Goal: Task Accomplishment & Management: Manage account settings

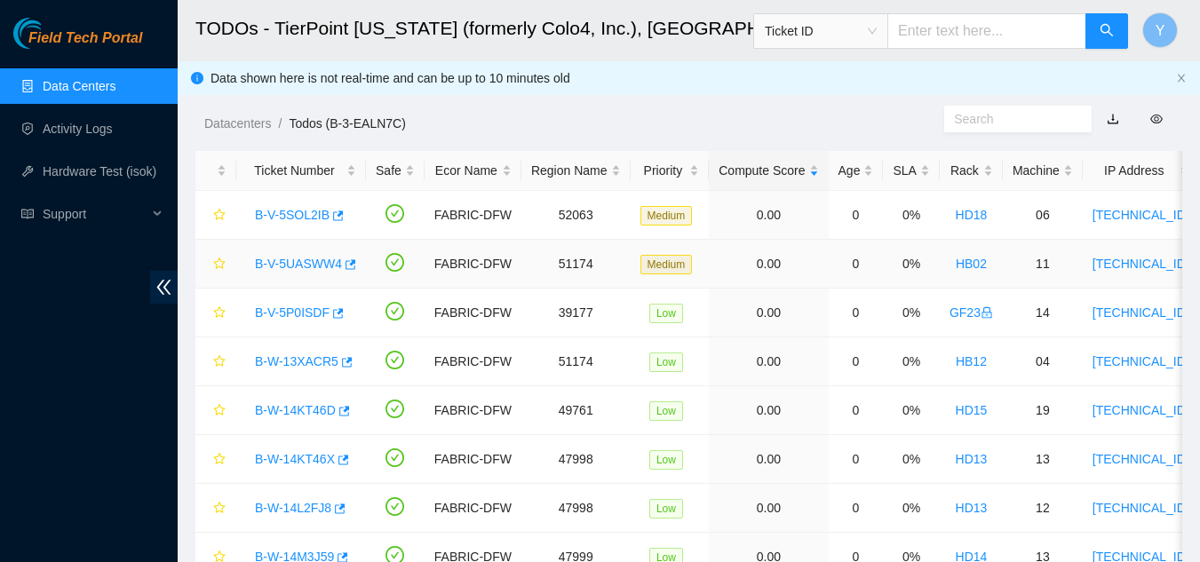
click at [301, 264] on link "B-V-5UASWW4" at bounding box center [298, 264] width 87 height 14
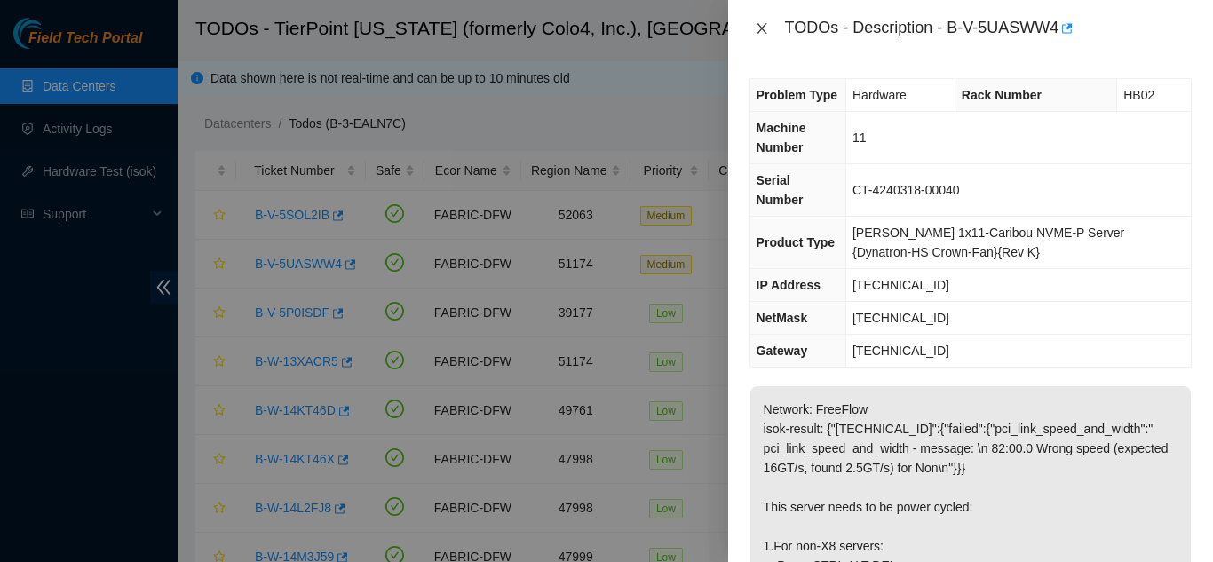
click at [762, 24] on icon "close" at bounding box center [762, 28] width 14 height 14
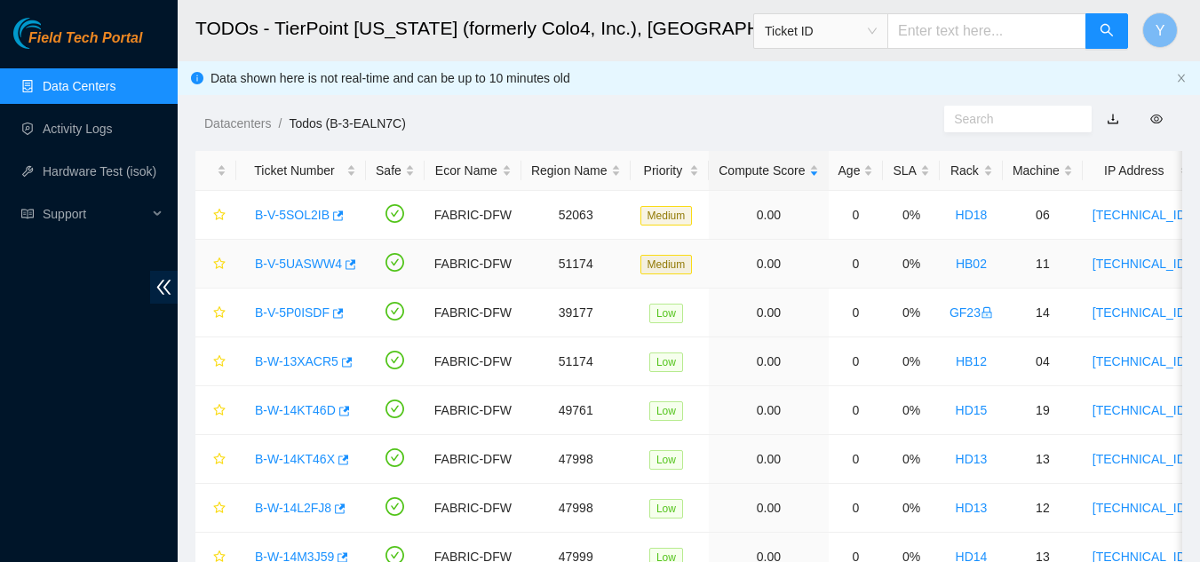
click at [301, 264] on link "B-V-5UASWW4" at bounding box center [298, 264] width 87 height 14
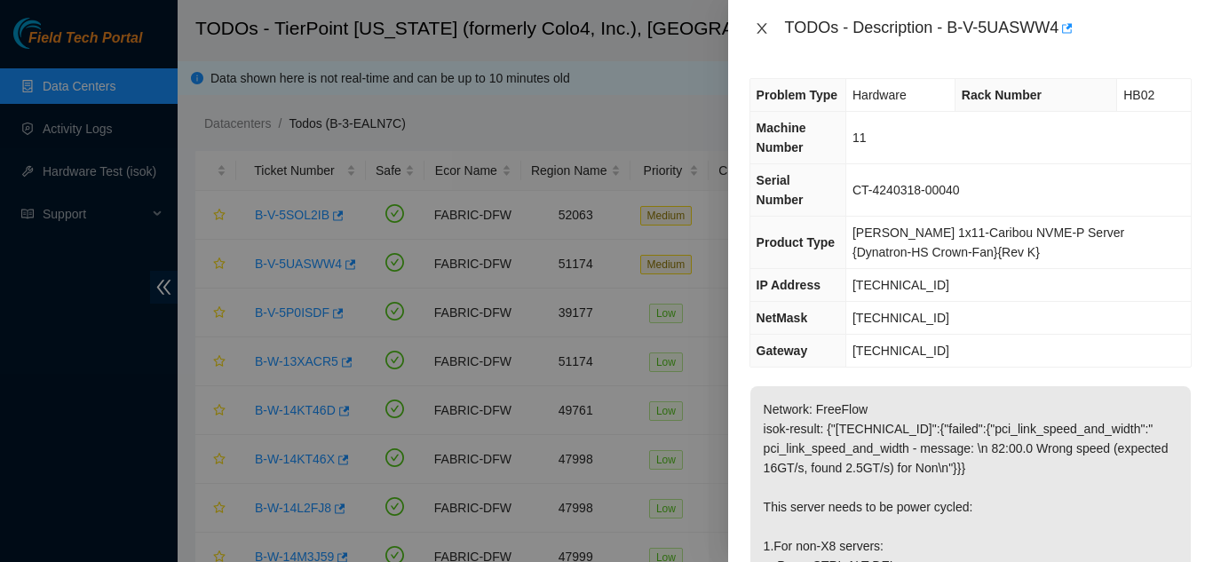
click at [764, 33] on icon "close" at bounding box center [762, 28] width 14 height 14
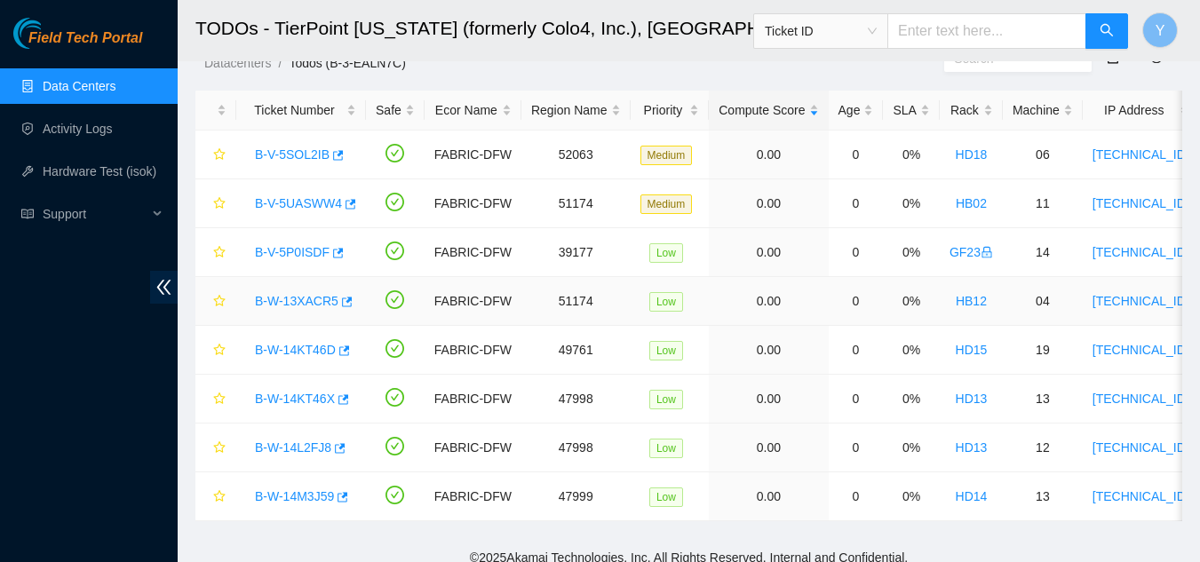
scroll to position [88, 0]
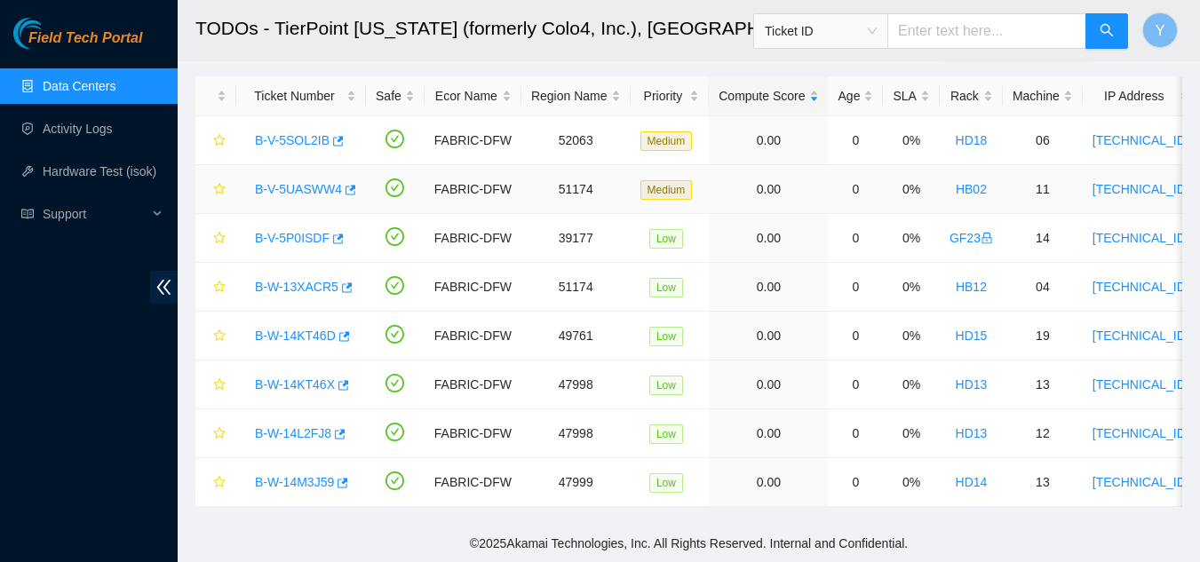
click at [297, 182] on link "B-V-5UASWW4" at bounding box center [298, 189] width 87 height 14
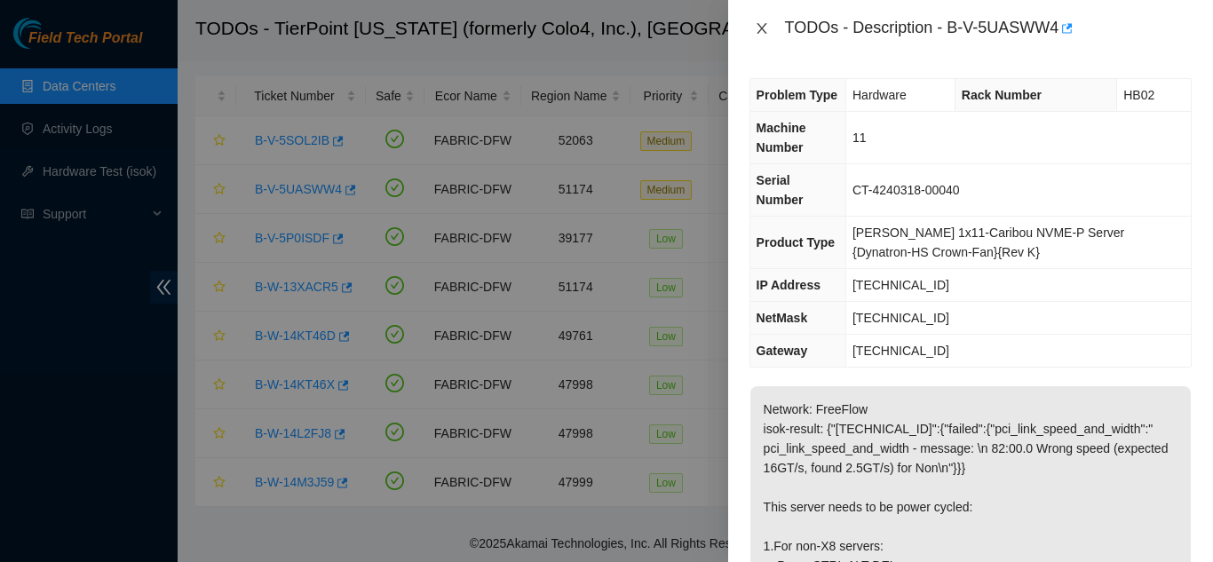
click at [760, 31] on icon "close" at bounding box center [762, 28] width 10 height 11
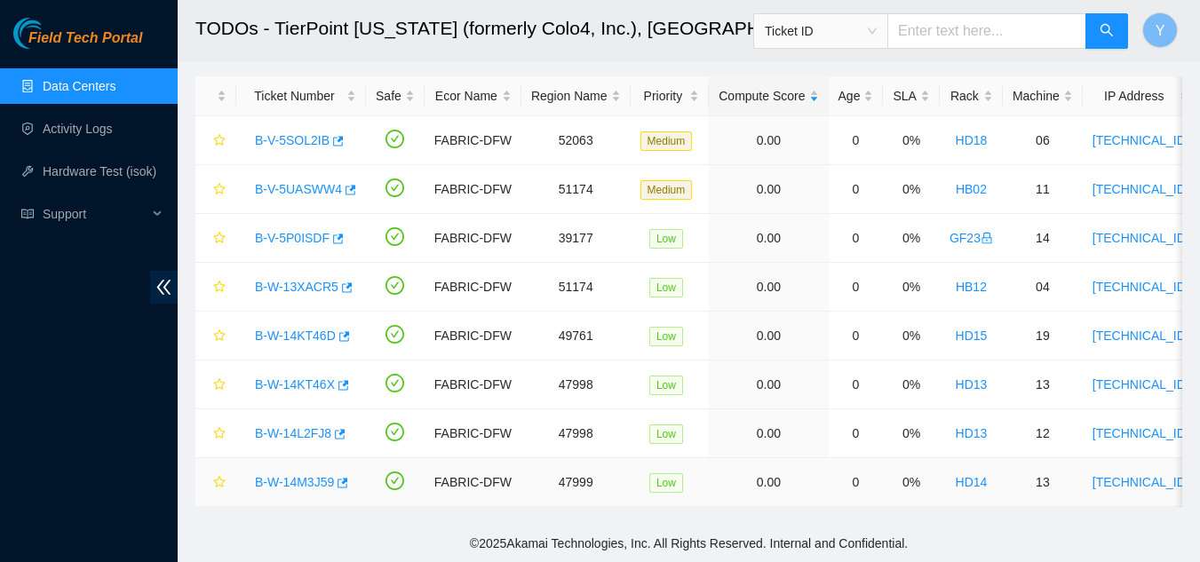
click at [309, 475] on link "B-W-14M3J59" at bounding box center [294, 482] width 79 height 14
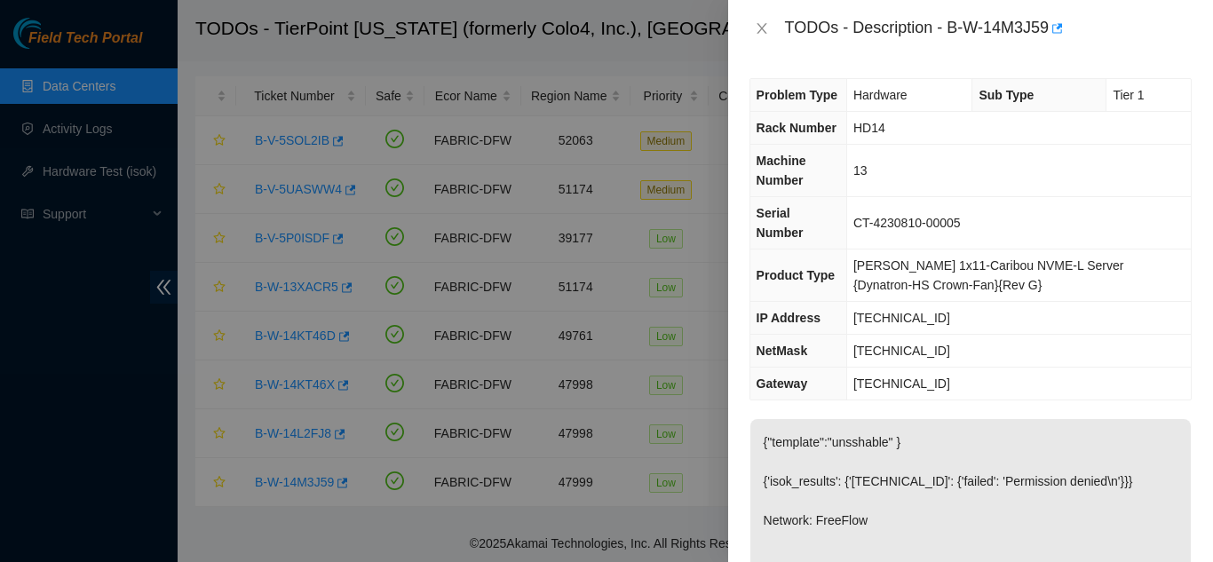
drag, startPoint x: 572, startPoint y: 506, endPoint x: 590, endPoint y: 501, distance: 18.5
click at [573, 506] on div at bounding box center [606, 281] width 1213 height 562
drag, startPoint x: 759, startPoint y: 30, endPoint x: 760, endPoint y: 85, distance: 55.1
click at [760, 31] on icon "close" at bounding box center [762, 28] width 14 height 14
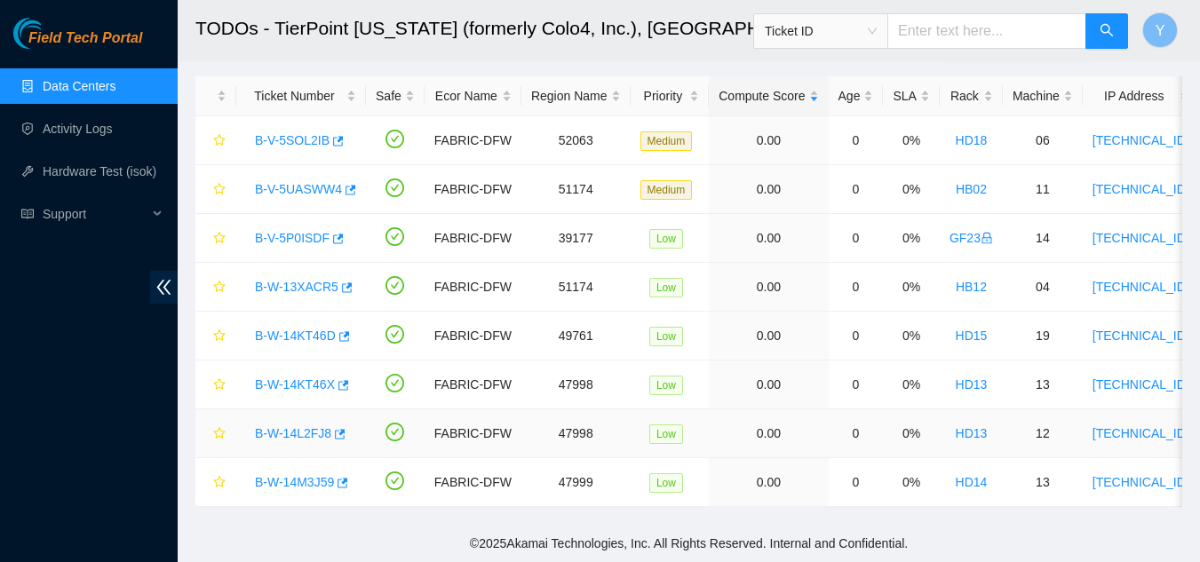
click at [298, 426] on link "B-W-14L2FJ8" at bounding box center [293, 433] width 76 height 14
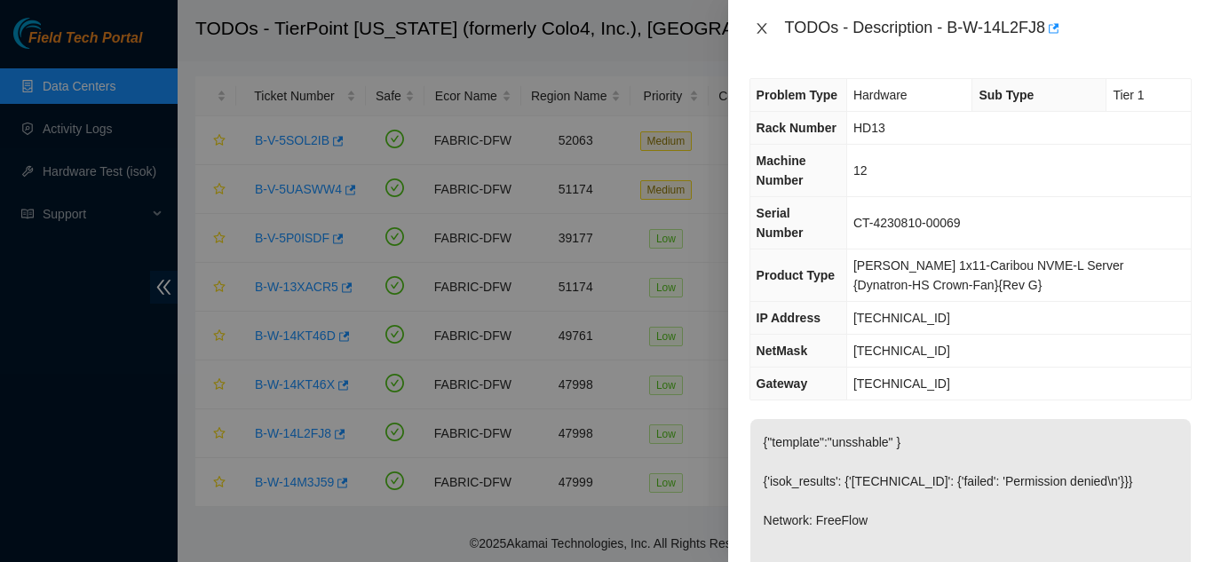
click at [756, 27] on icon "close" at bounding box center [762, 28] width 14 height 14
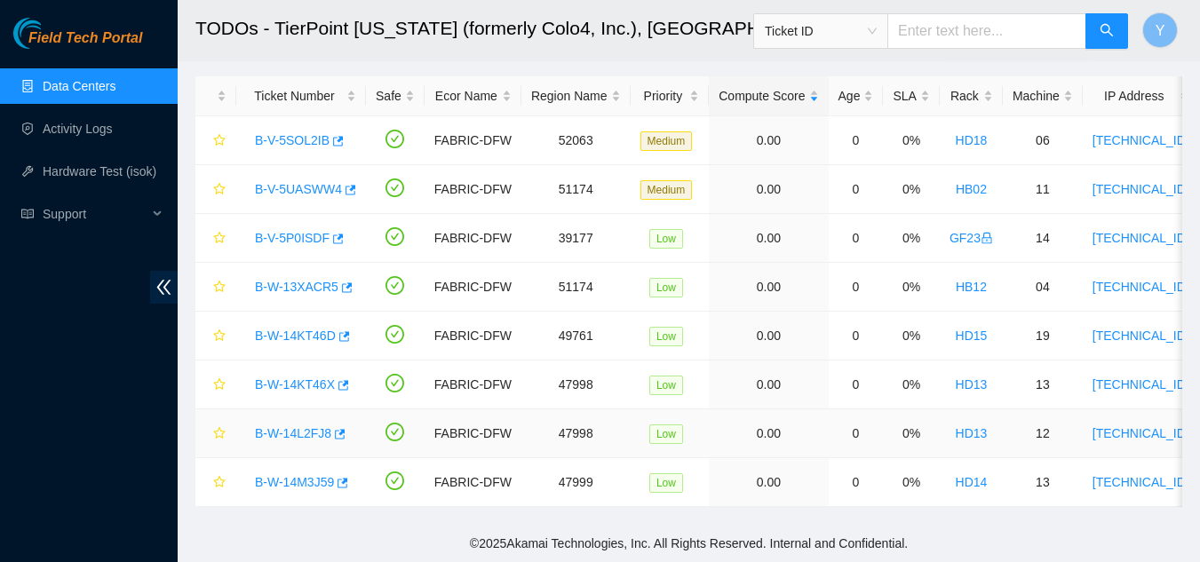
click at [291, 426] on link "B-W-14L2FJ8" at bounding box center [293, 433] width 76 height 14
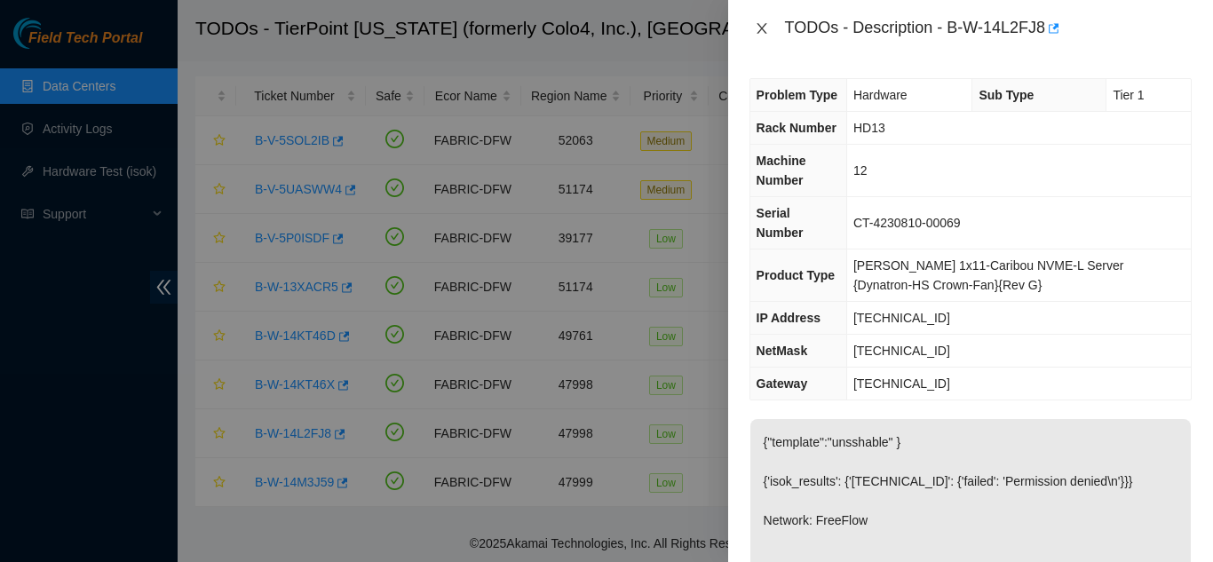
click at [767, 32] on icon "close" at bounding box center [762, 28] width 14 height 14
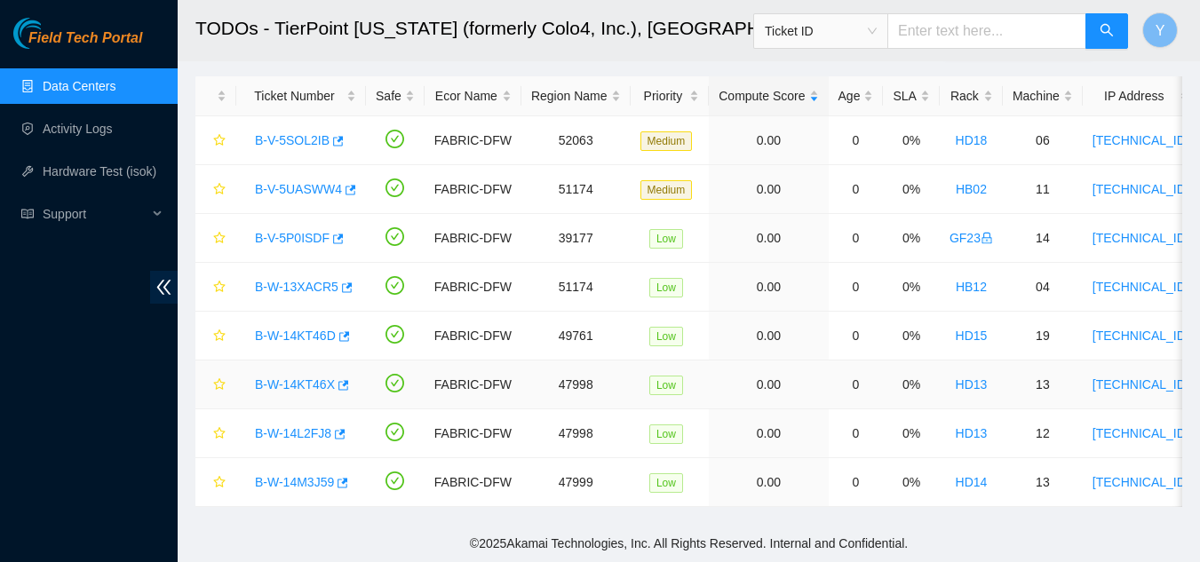
click at [305, 378] on link "B-W-14KT46X" at bounding box center [295, 385] width 80 height 14
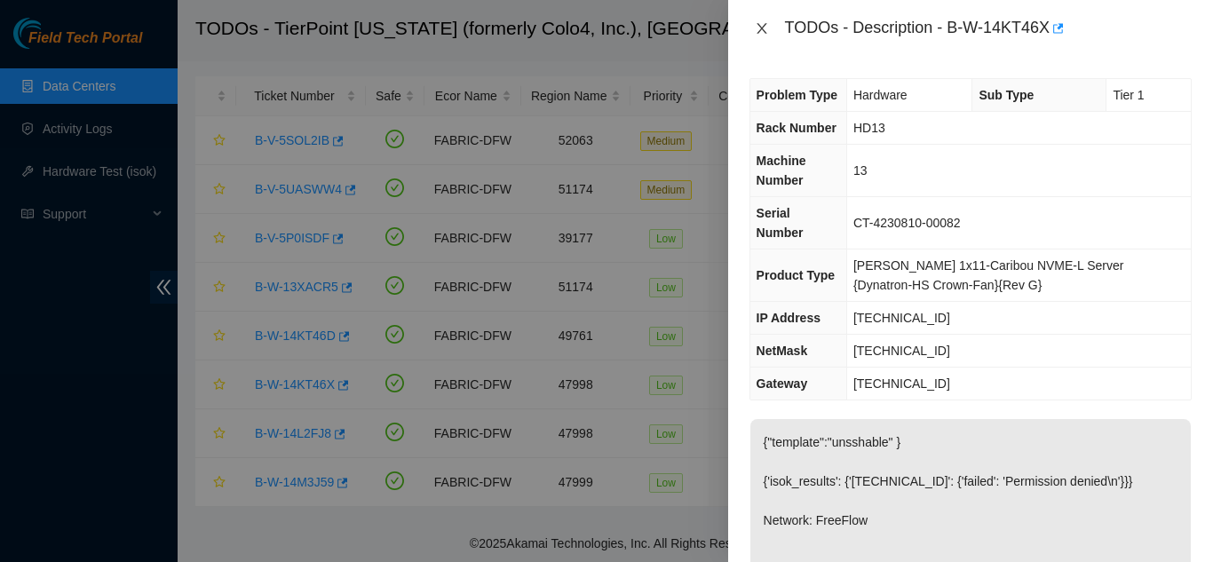
click at [763, 31] on icon "close" at bounding box center [762, 28] width 14 height 14
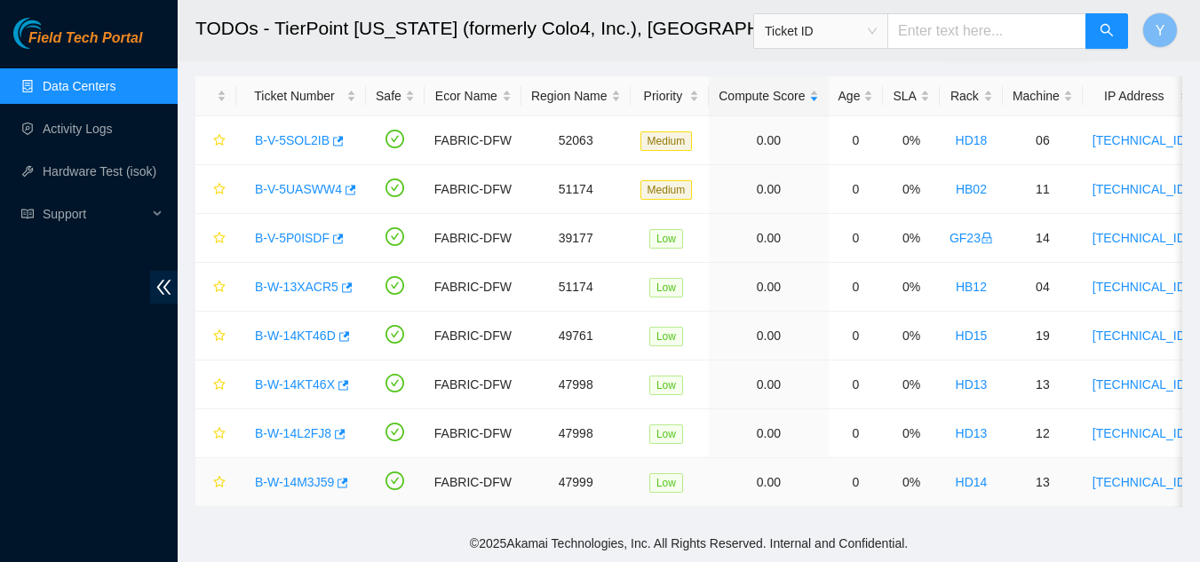
click at [321, 475] on link "B-W-14M3J59" at bounding box center [294, 482] width 79 height 14
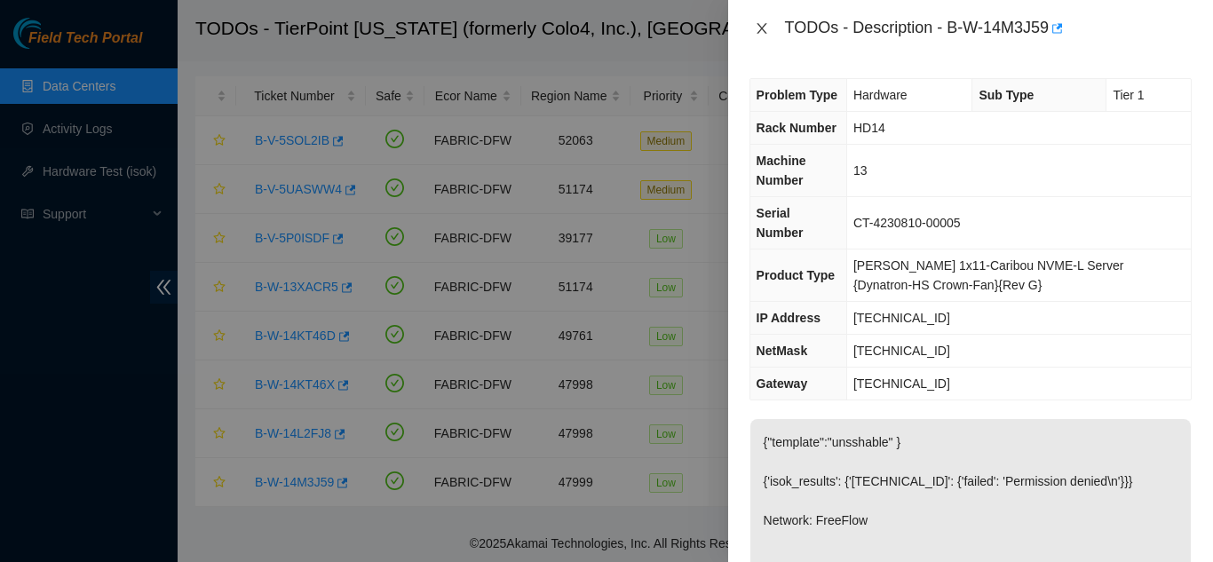
click at [763, 29] on icon "close" at bounding box center [762, 28] width 10 height 11
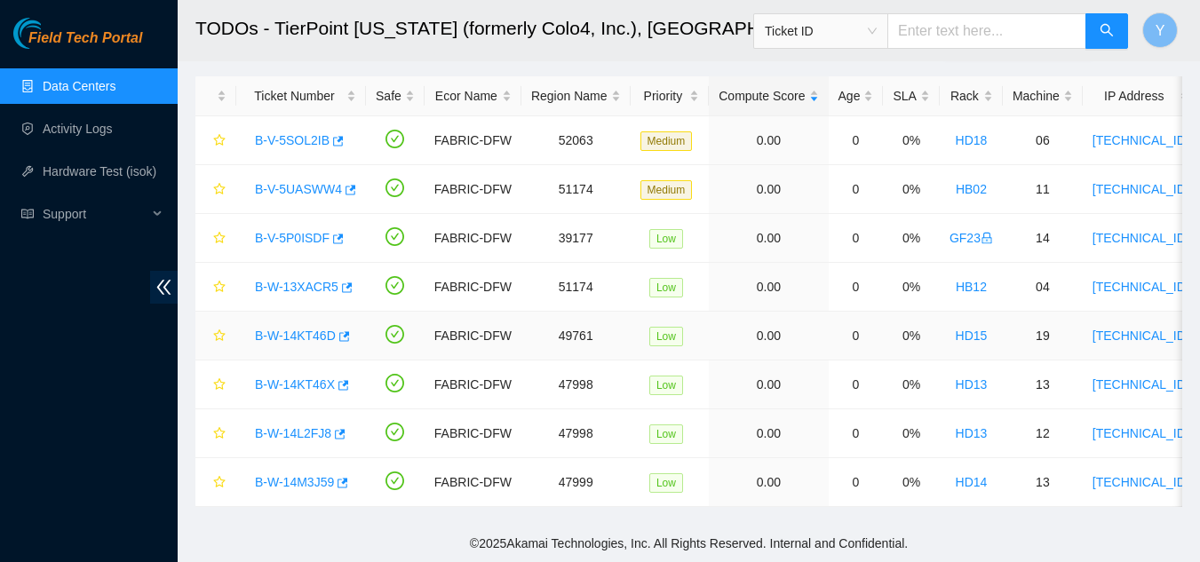
click at [293, 329] on link "B-W-14KT46D" at bounding box center [295, 336] width 81 height 14
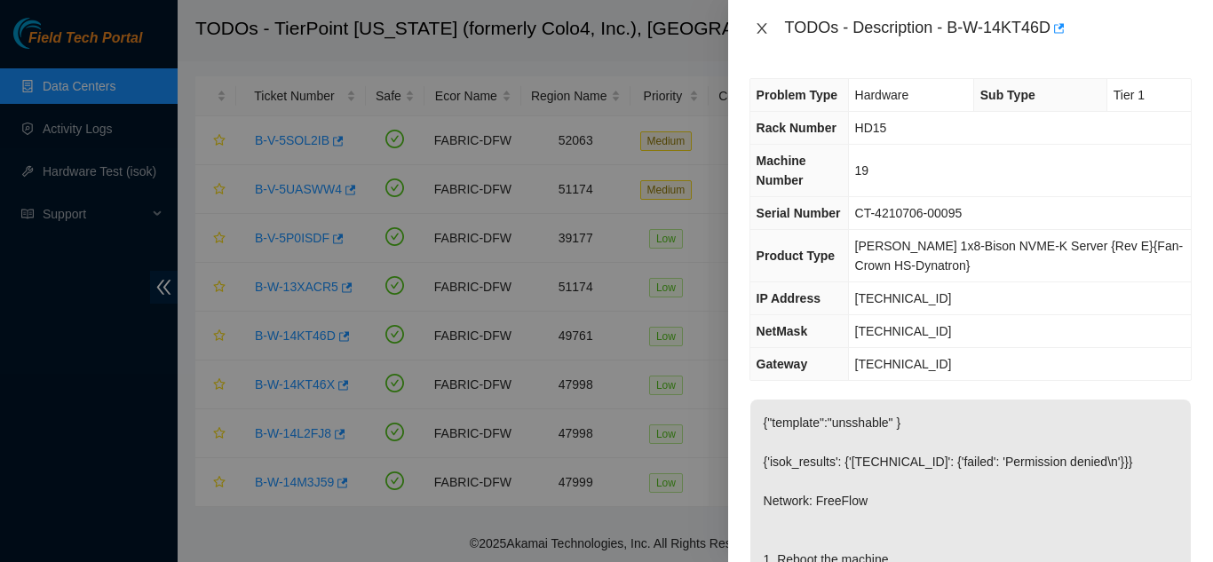
click at [762, 29] on icon "close" at bounding box center [762, 28] width 10 height 11
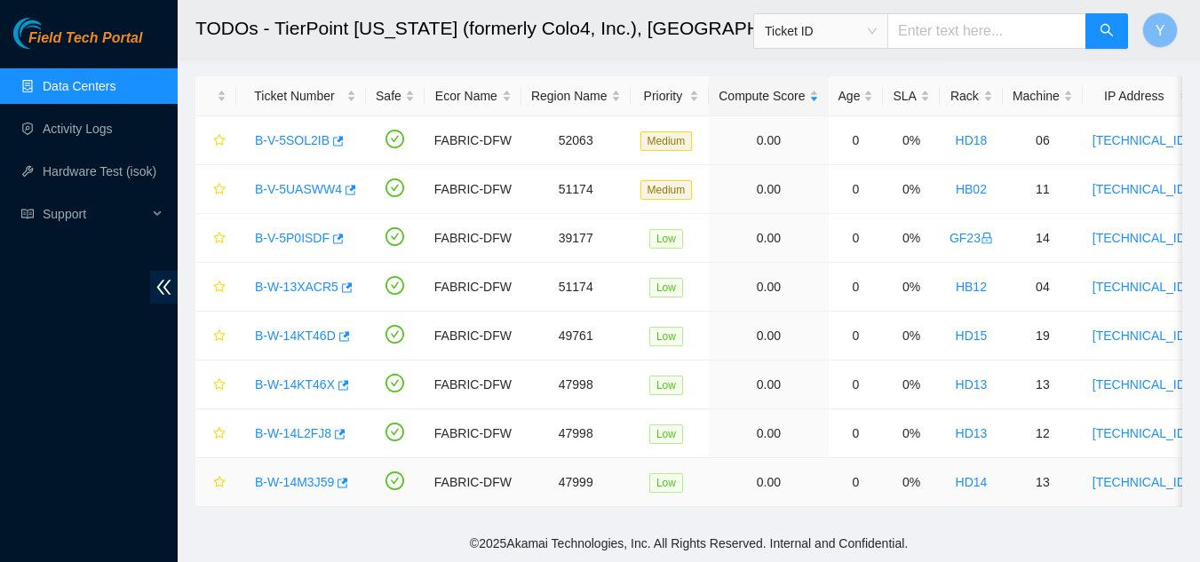
click at [295, 475] on link "B-W-14M3J59" at bounding box center [294, 482] width 79 height 14
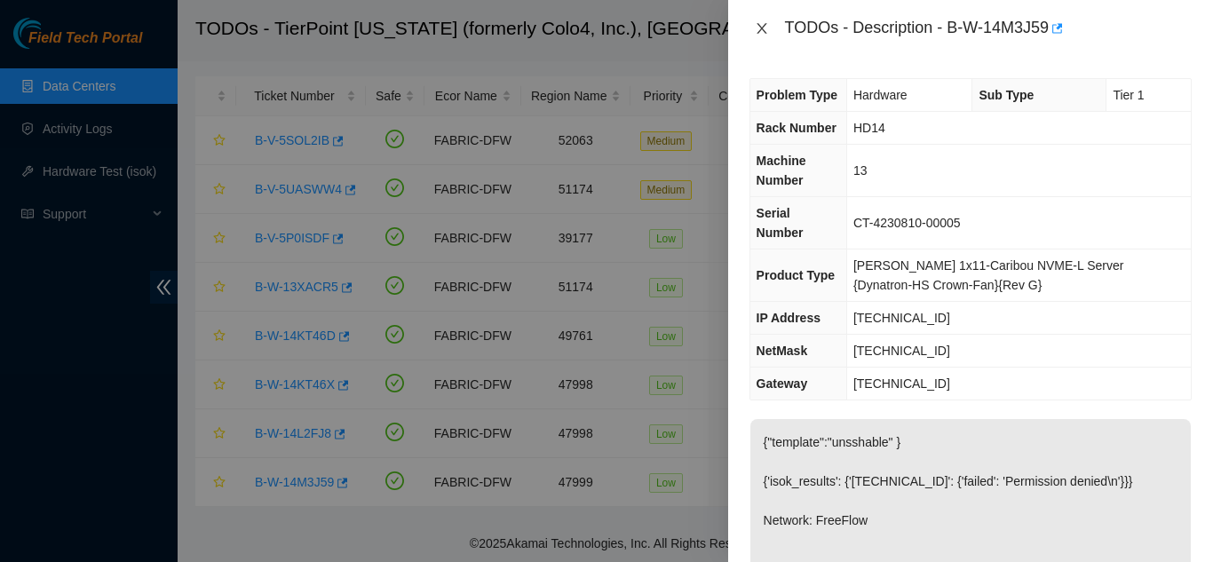
drag, startPoint x: 774, startPoint y: 25, endPoint x: 764, endPoint y: 32, distance: 12.1
click at [771, 30] on button "Close" at bounding box center [762, 28] width 25 height 17
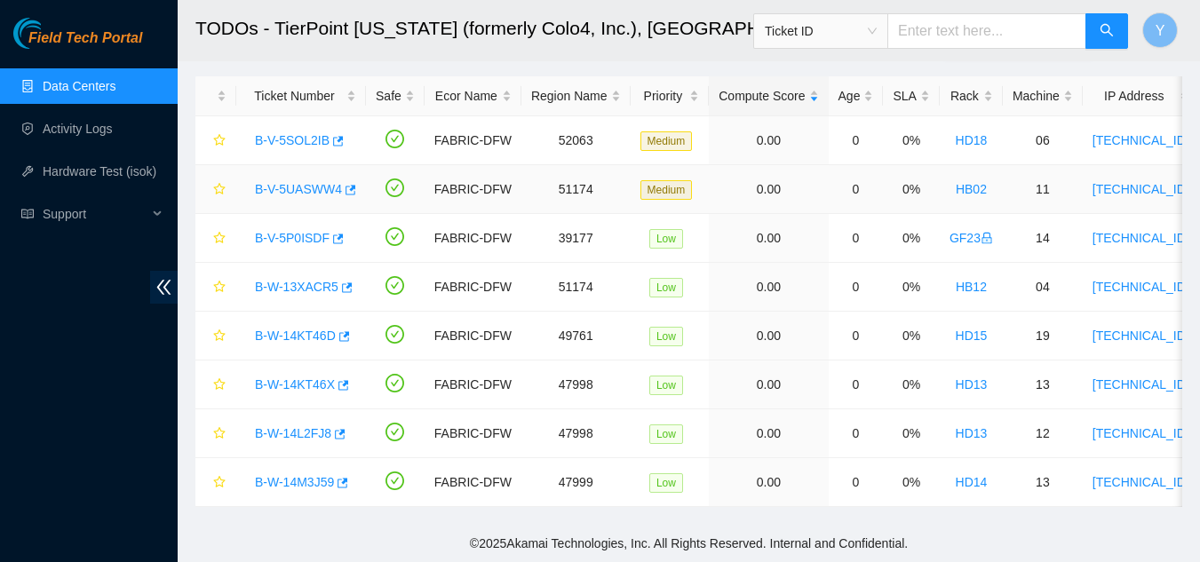
click at [307, 182] on link "B-V-5UASWW4" at bounding box center [298, 189] width 87 height 14
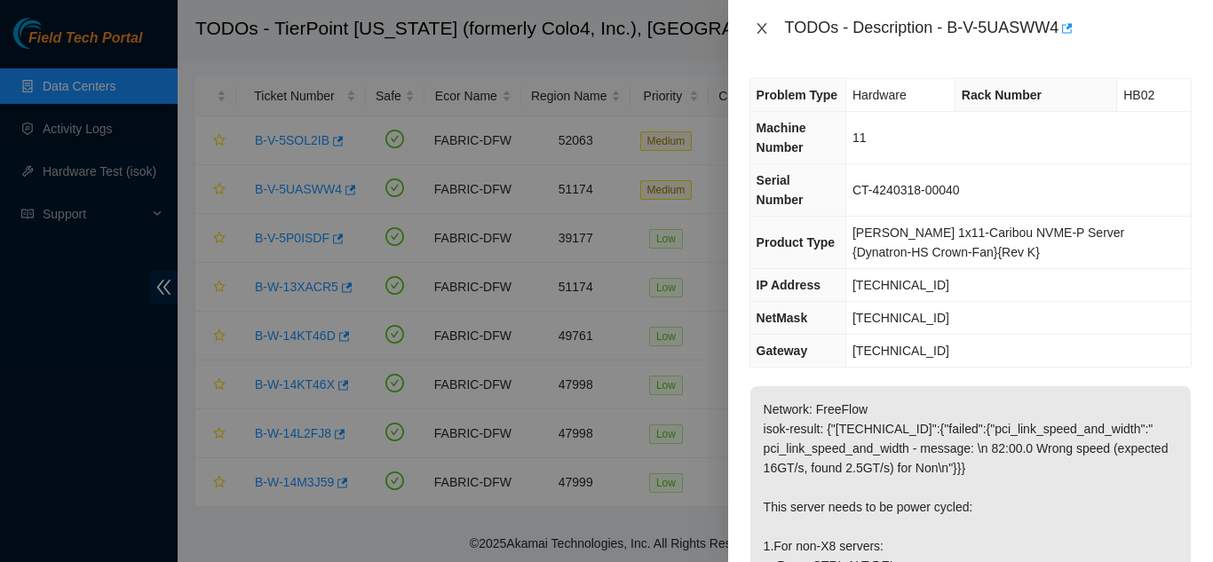
drag, startPoint x: 766, startPoint y: 26, endPoint x: 757, endPoint y: 32, distance: 10.8
click at [764, 27] on icon "close" at bounding box center [762, 28] width 14 height 14
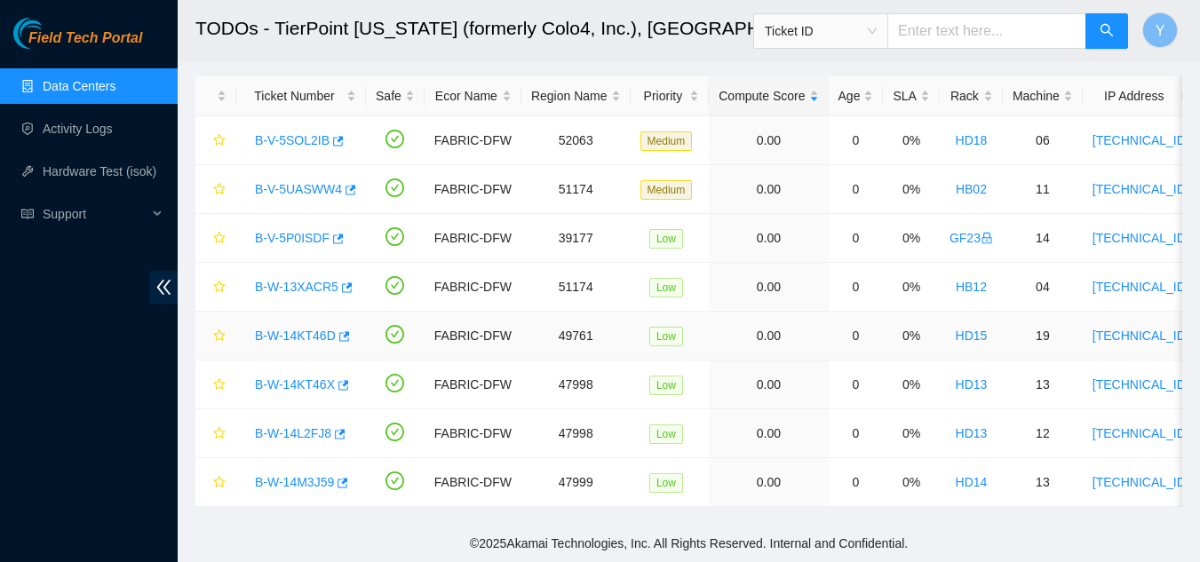
click at [307, 329] on link "B-W-14KT46D" at bounding box center [295, 336] width 81 height 14
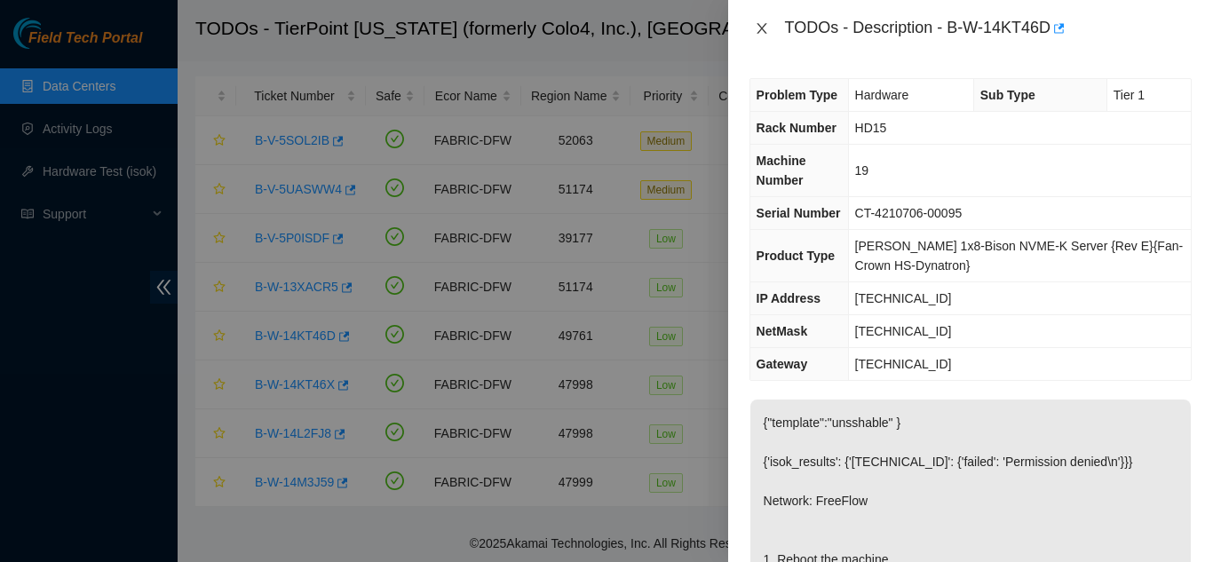
click at [764, 27] on icon "close" at bounding box center [762, 28] width 10 height 11
